Goal: Task Accomplishment & Management: Manage account settings

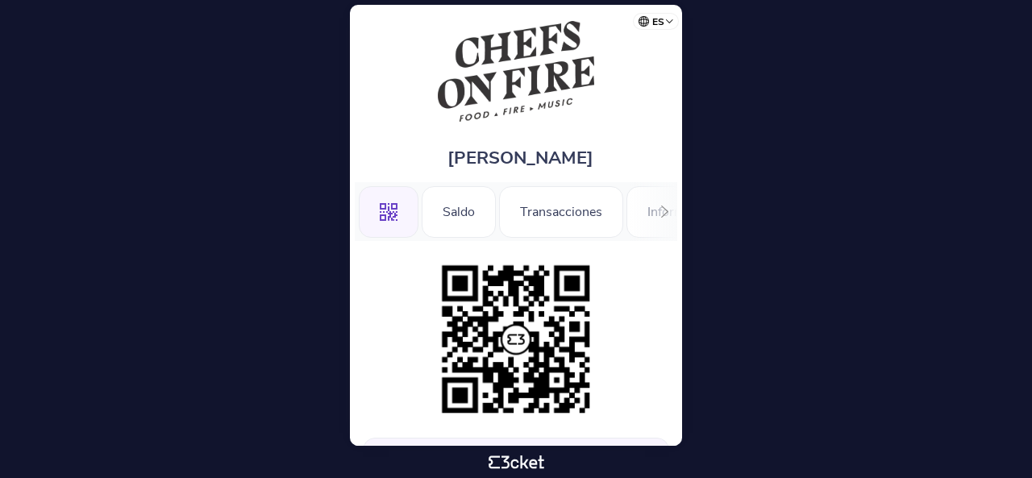
click at [667, 214] on icon at bounding box center [665, 212] width 12 height 12
click at [667, 214] on div "Información" at bounding box center [621, 212] width 110 height 52
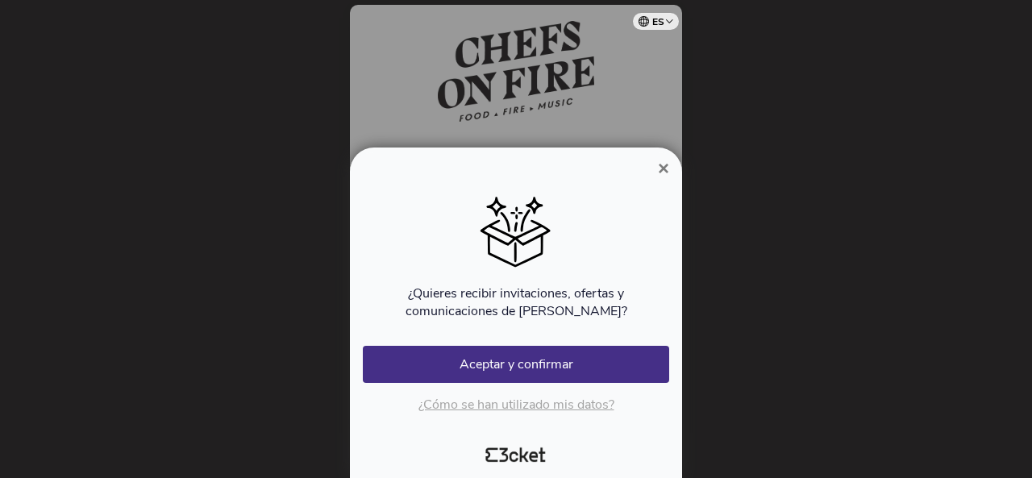
scroll to position [0, 177]
click at [666, 168] on span "×" at bounding box center [663, 168] width 11 height 22
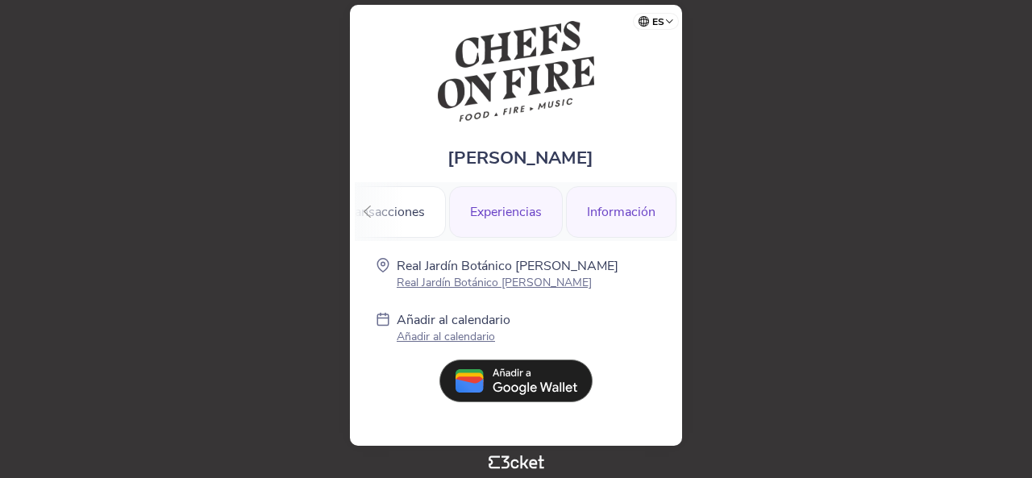
click at [509, 218] on div "Experiencias" at bounding box center [506, 212] width 114 height 52
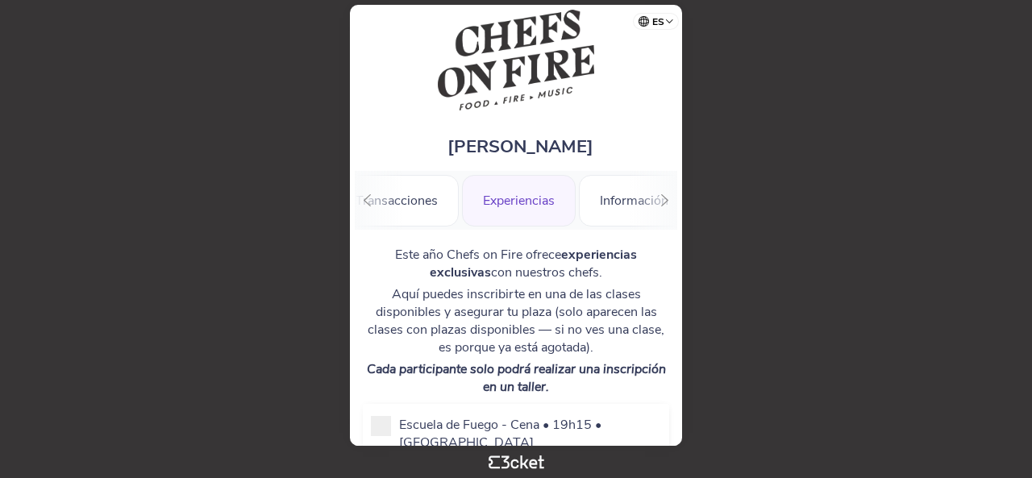
scroll to position [5, 0]
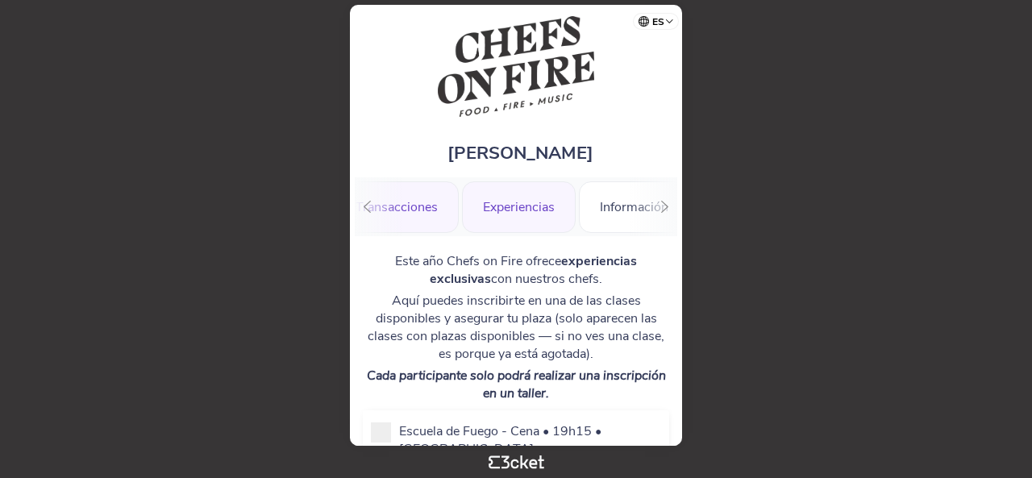
click at [416, 204] on div "Transacciones" at bounding box center [397, 207] width 124 height 52
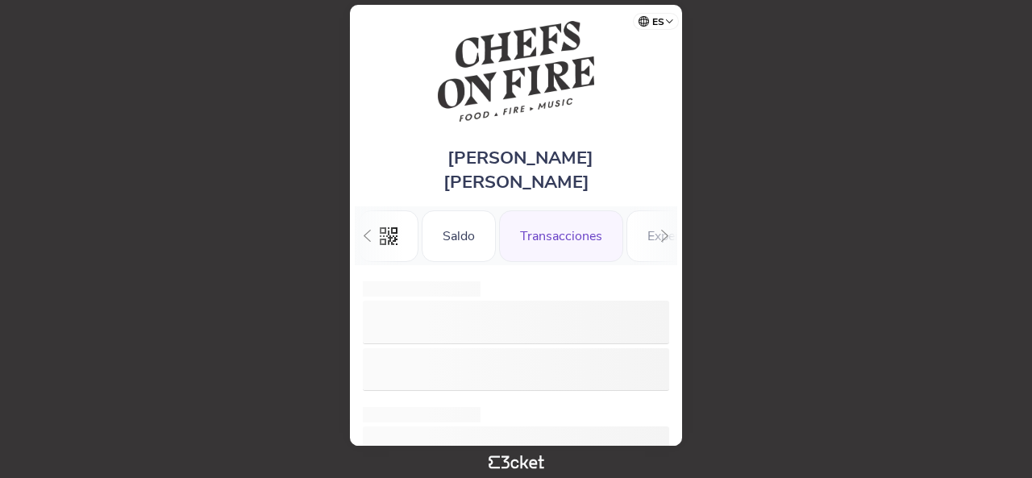
scroll to position [0, 44]
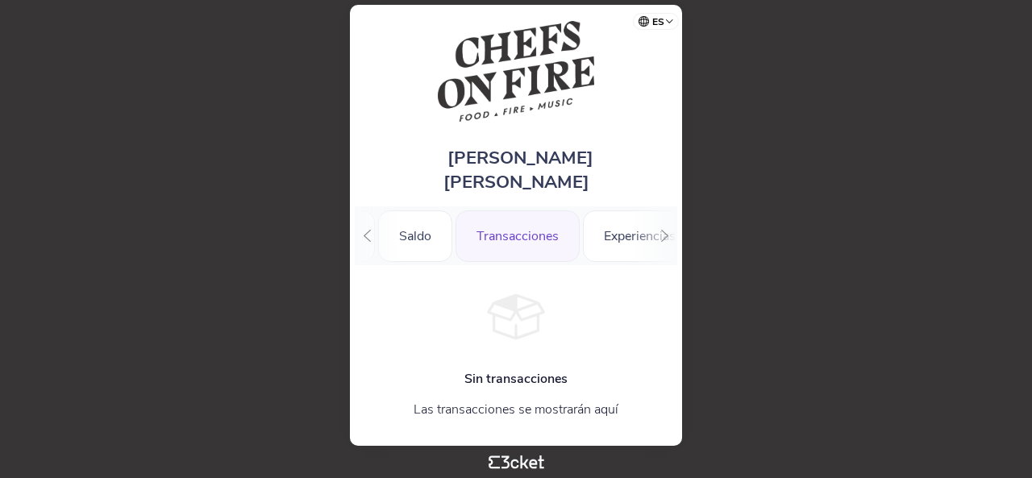
click at [389, 208] on div ".st0{fill-rule:evenodd;clip-rule:evenodd;} Saldo Transacciones Experiencias Inf…" at bounding box center [516, 235] width 322 height 59
click at [414, 212] on div "Saldo" at bounding box center [415, 236] width 74 height 52
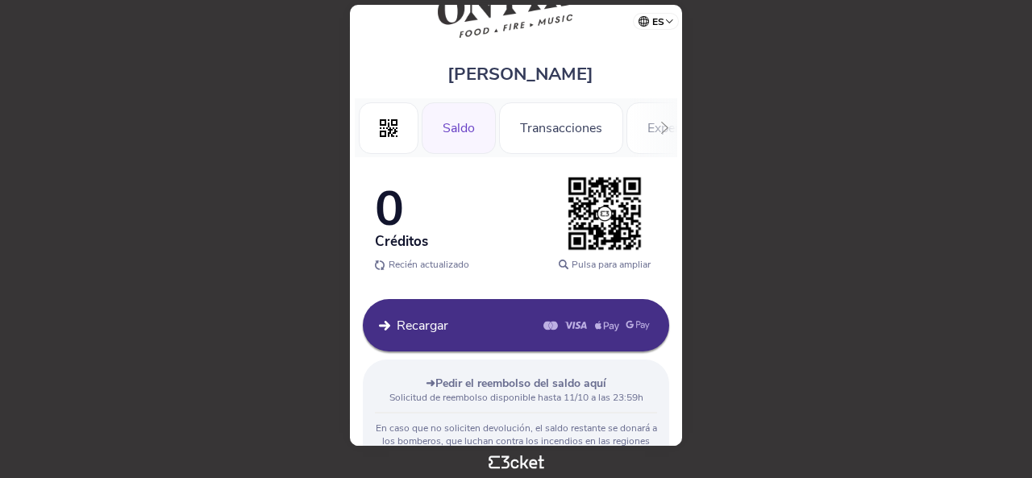
scroll to position [167, 0]
